Goal: Task Accomplishment & Management: Manage account settings

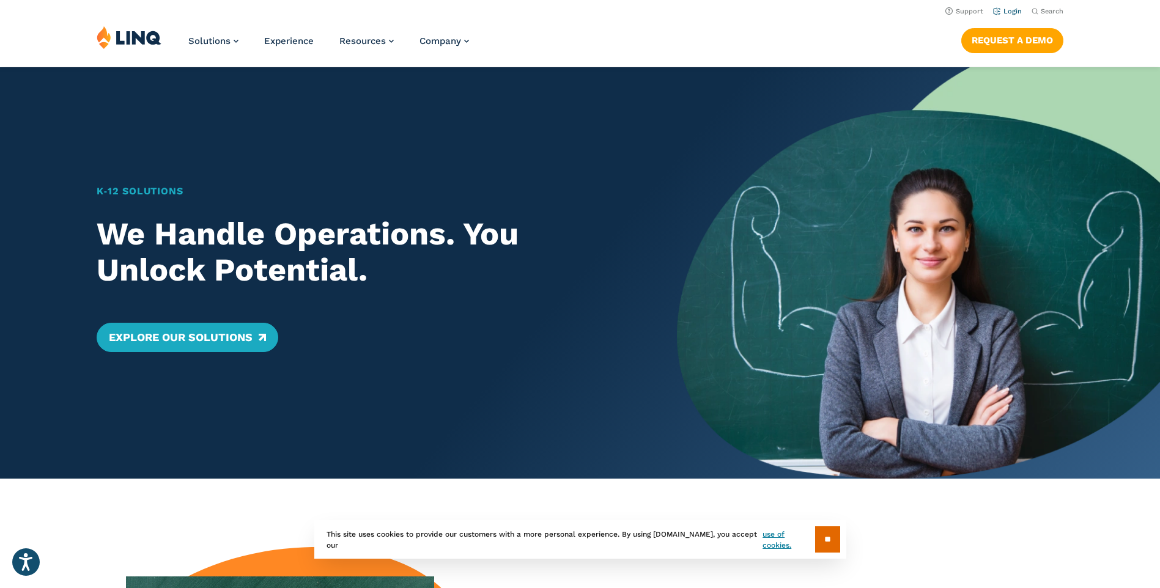
click at [1010, 7] on li "Login" at bounding box center [1007, 10] width 29 height 13
click at [1015, 9] on link "Login" at bounding box center [1007, 11] width 29 height 8
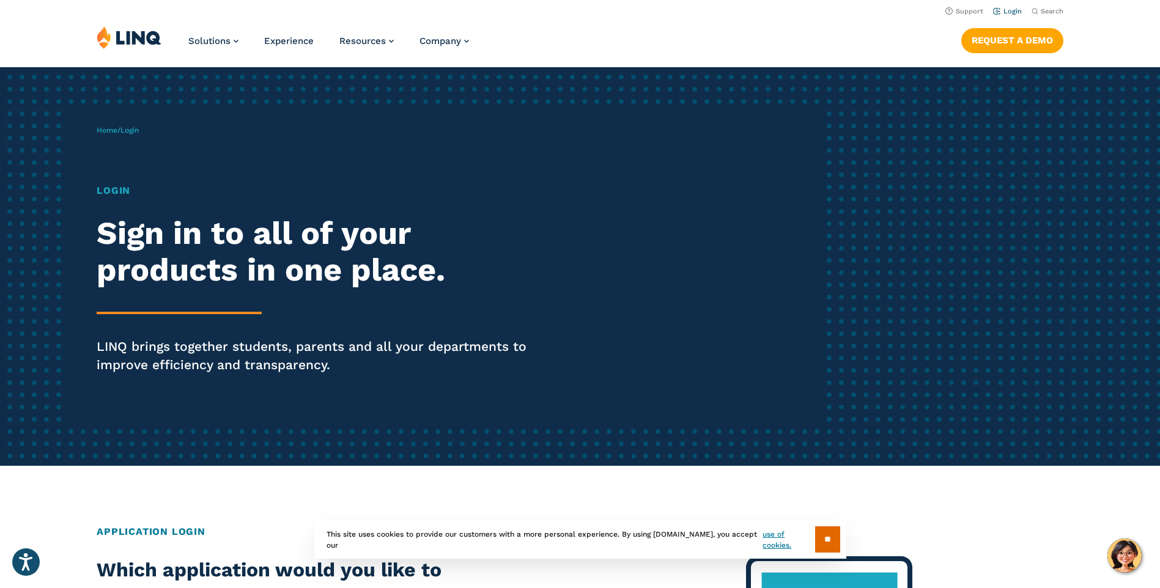
click at [1013, 12] on link "Login" at bounding box center [1007, 11] width 29 height 8
click at [115, 188] on h1 "Login" at bounding box center [320, 190] width 447 height 15
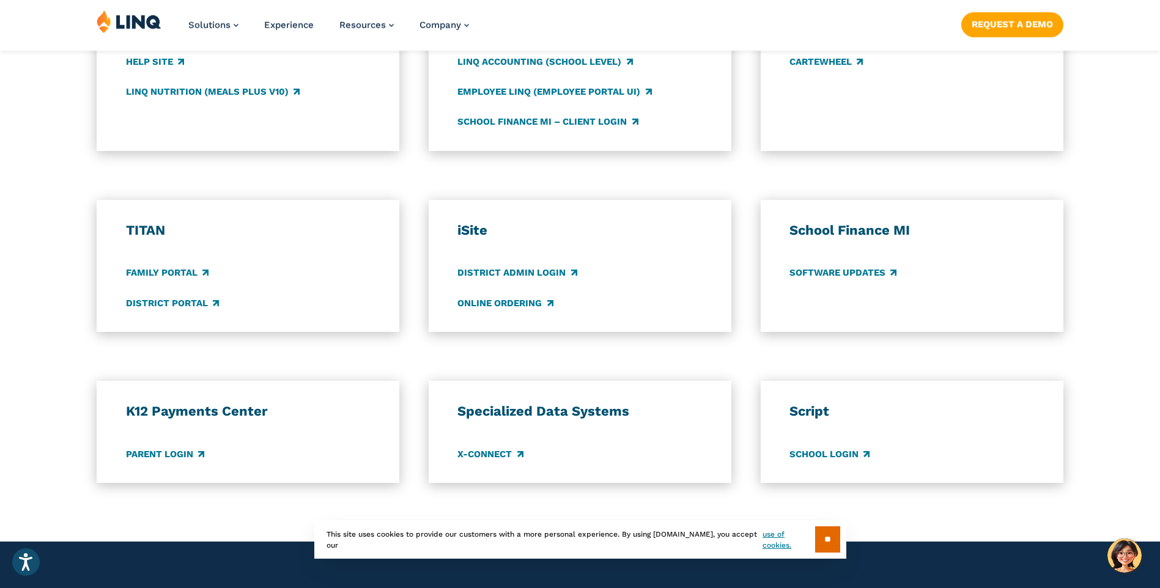
scroll to position [979, 0]
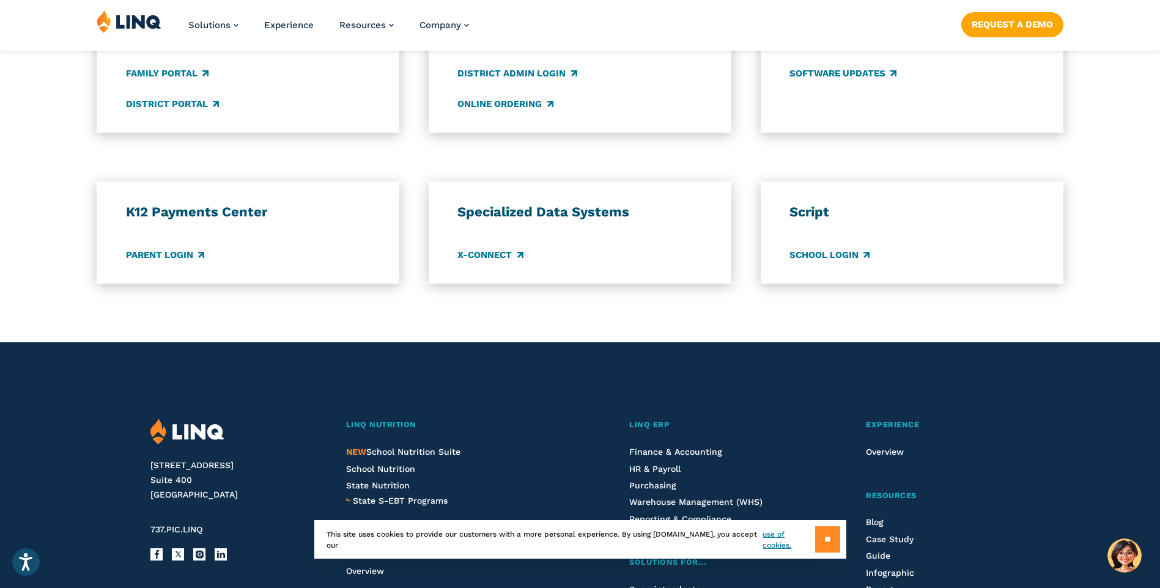
click at [817, 538] on input "**" at bounding box center [827, 540] width 25 height 26
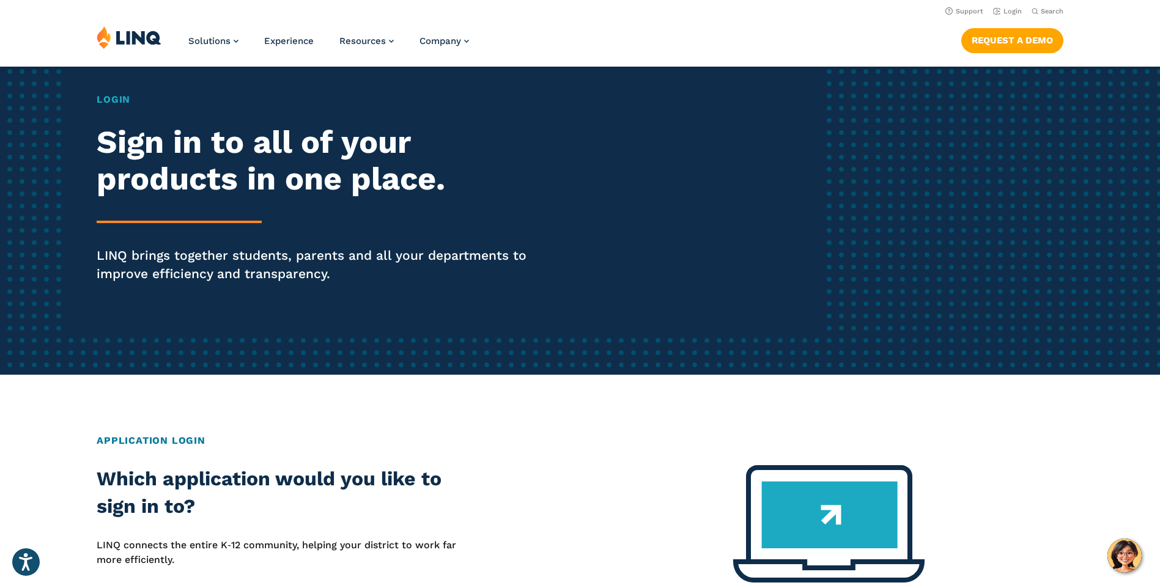
scroll to position [0, 0]
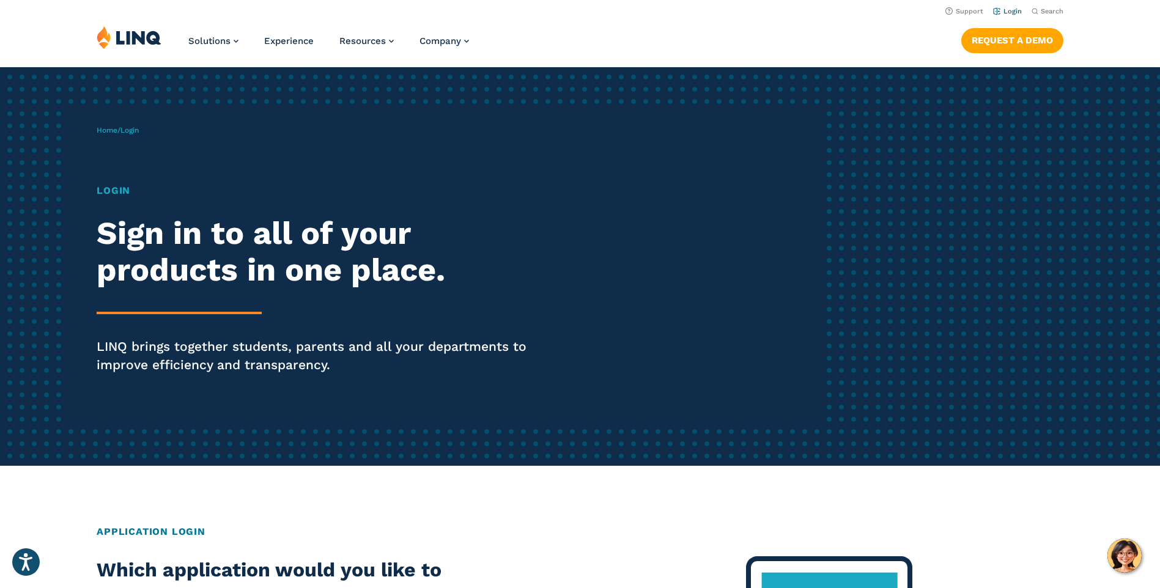
click at [1010, 9] on link "Login" at bounding box center [1007, 11] width 29 height 8
